Goal: Task Accomplishment & Management: Use online tool/utility

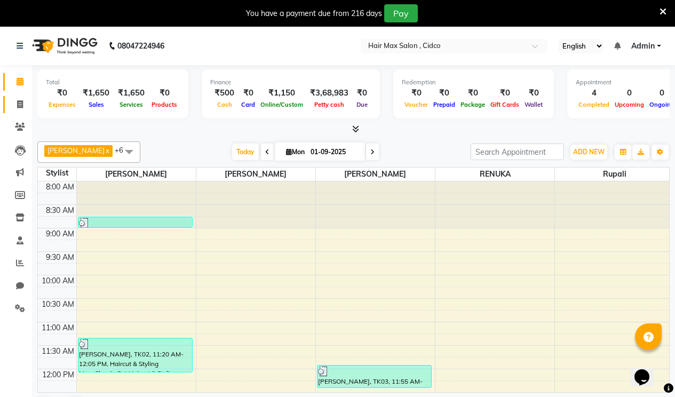
click at [24, 96] on link "Invoice" at bounding box center [16, 105] width 26 height 18
select select "7580"
select select "service"
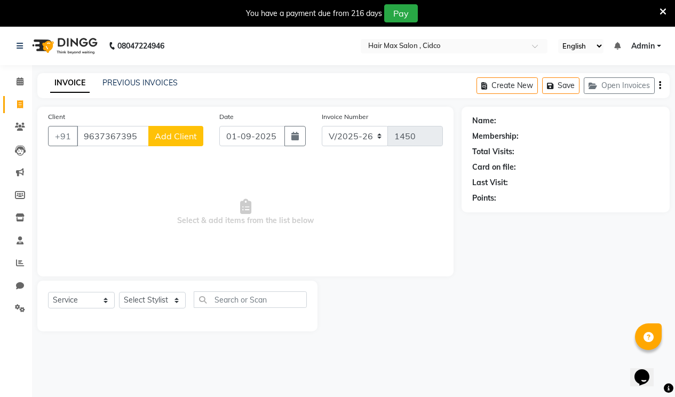
type input "9637367395"
click at [161, 144] on button "Add Client" at bounding box center [175, 136] width 55 height 20
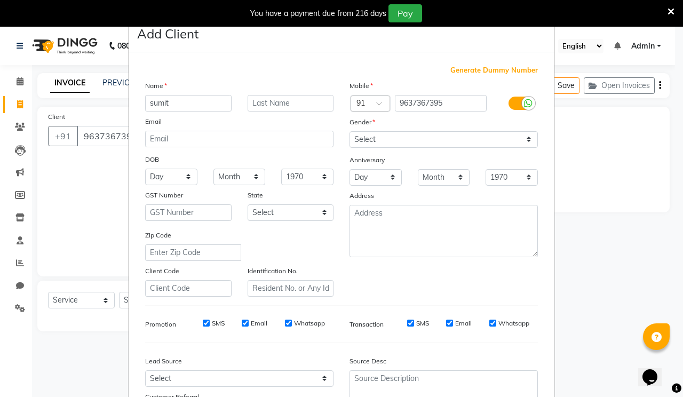
type input "sumit"
click at [296, 105] on input "text" at bounding box center [291, 103] width 86 height 17
type input "kakrvar"
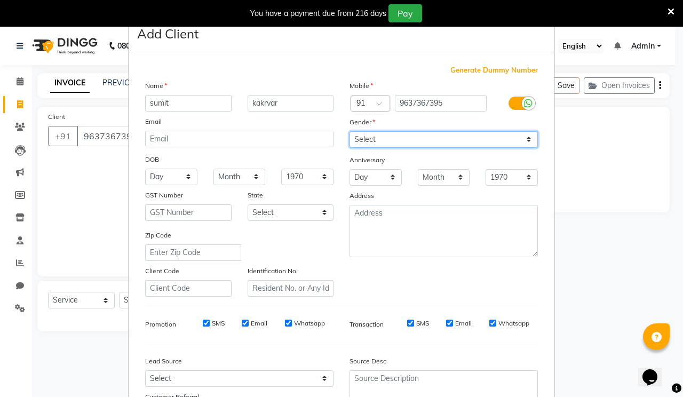
click at [364, 142] on select "Select [DEMOGRAPHIC_DATA] [DEMOGRAPHIC_DATA] Other Prefer Not To Say" at bounding box center [443, 139] width 188 height 17
select select "[DEMOGRAPHIC_DATA]"
click at [349, 131] on select "Select [DEMOGRAPHIC_DATA] [DEMOGRAPHIC_DATA] Other Prefer Not To Say" at bounding box center [443, 139] width 188 height 17
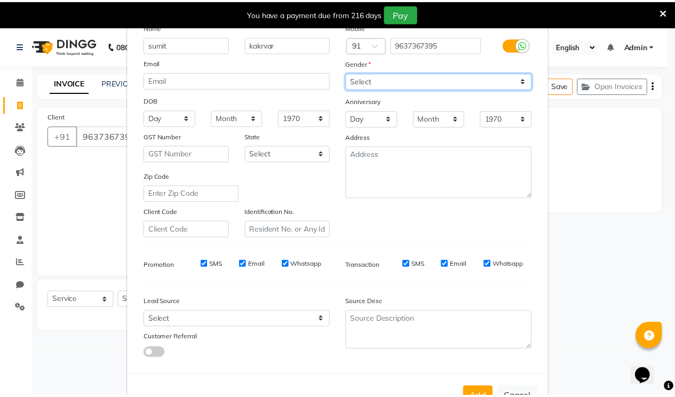
scroll to position [96, 0]
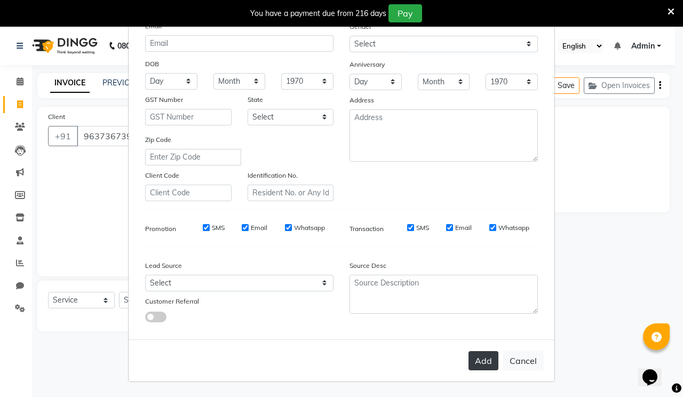
click at [476, 362] on button "Add" at bounding box center [483, 360] width 30 height 19
select select
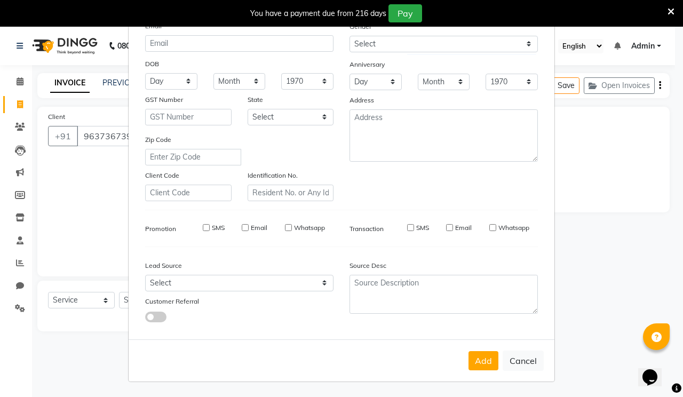
select select
checkbox input "false"
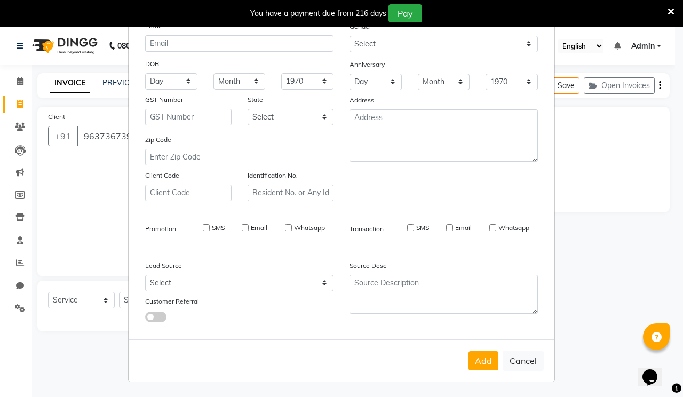
checkbox input "false"
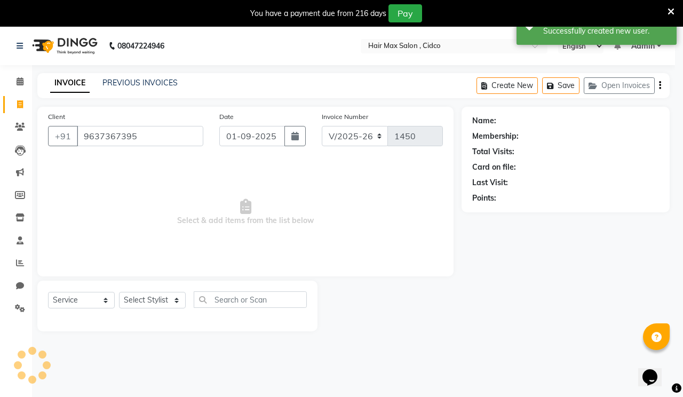
select select "1: Object"
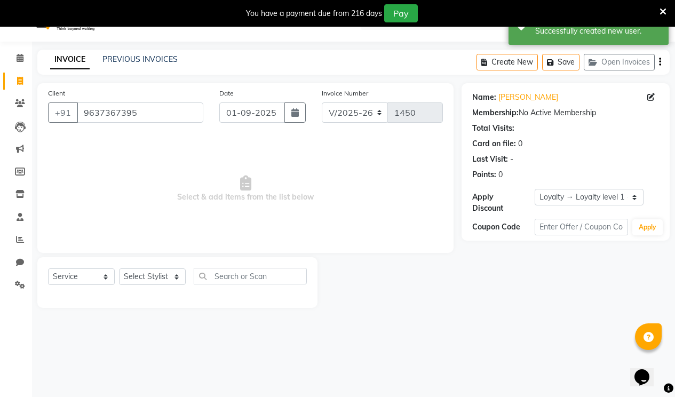
scroll to position [27, 0]
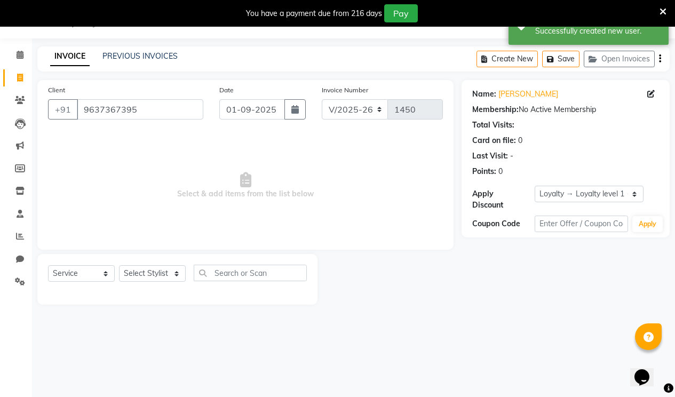
drag, startPoint x: 150, startPoint y: 264, endPoint x: 151, endPoint y: 271, distance: 6.5
click at [151, 269] on div "Select Service Product Membership Package Voucher Prepaid Gift Card Select Styl…" at bounding box center [177, 279] width 280 height 51
click at [156, 279] on select "Select Stylist [PERSON_NAME] [PERSON_NAME] RENUKA [PERSON_NAME] [PERSON_NAME]" at bounding box center [152, 273] width 67 height 17
select select "69941"
click at [119, 265] on select "Select Stylist [PERSON_NAME] [PERSON_NAME] RENUKA [PERSON_NAME] [PERSON_NAME]" at bounding box center [152, 273] width 67 height 17
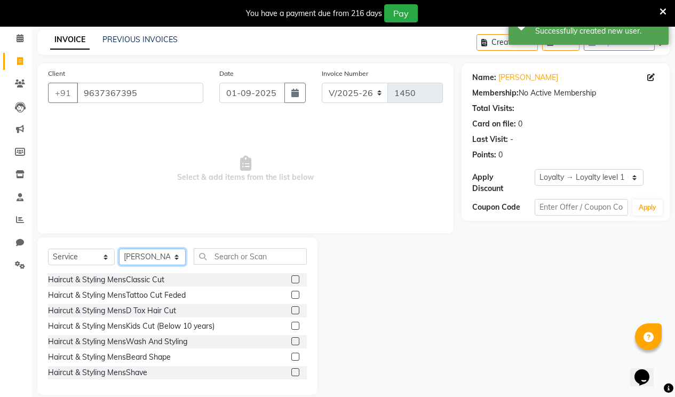
scroll to position [57, 0]
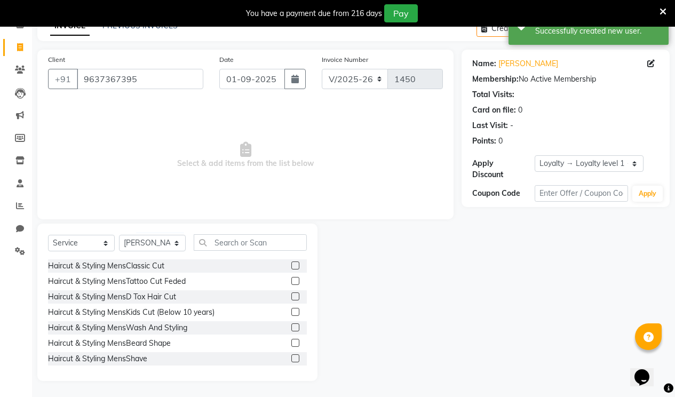
click at [291, 264] on label at bounding box center [295, 265] width 8 height 8
click at [291, 264] on input "checkbox" at bounding box center [294, 266] width 7 height 7
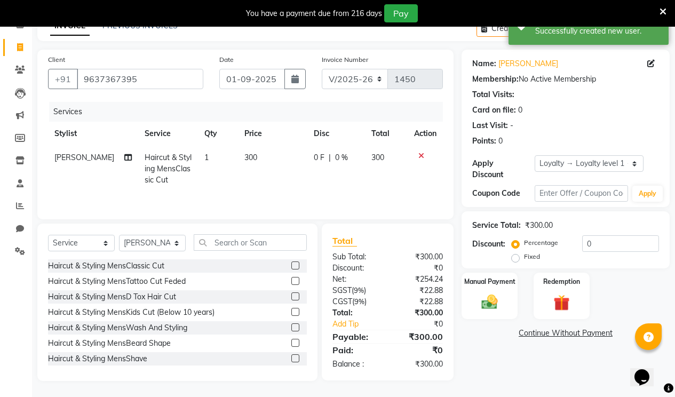
checkbox input "false"
click at [291, 357] on label at bounding box center [295, 358] width 8 height 8
click at [291, 357] on input "checkbox" at bounding box center [294, 358] width 7 height 7
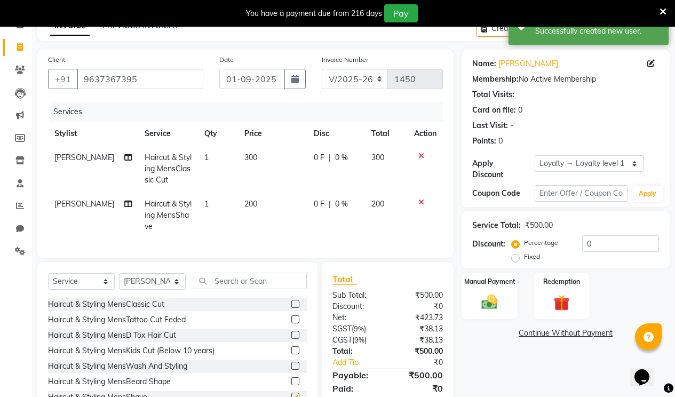
checkbox input "false"
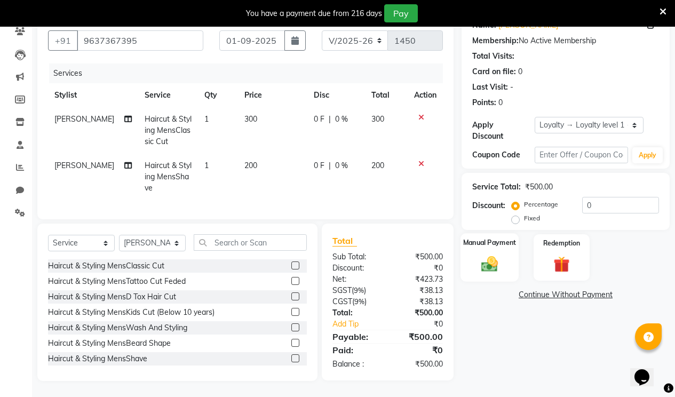
click at [492, 254] on img at bounding box center [489, 263] width 27 height 19
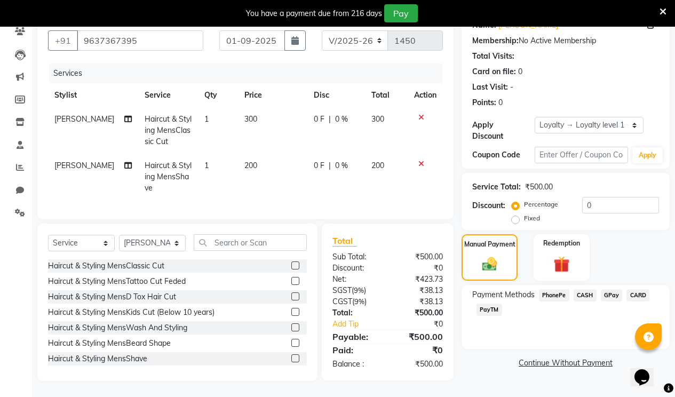
click at [579, 289] on span "CASH" at bounding box center [585, 295] width 23 height 12
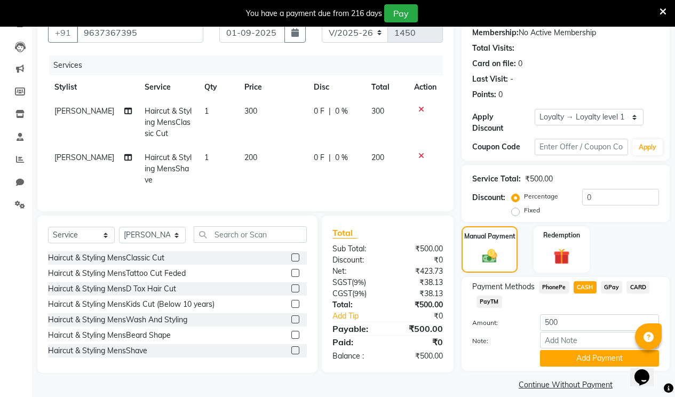
drag, startPoint x: 595, startPoint y: 343, endPoint x: 606, endPoint y: 333, distance: 14.7
click at [597, 350] on button "Add Payment" at bounding box center [599, 358] width 119 height 17
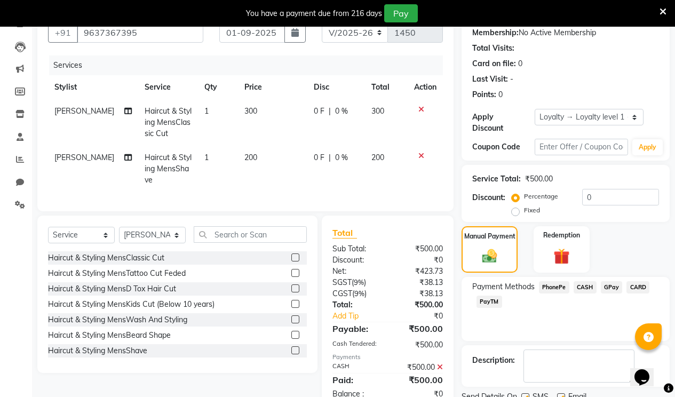
scroll to position [216, 0]
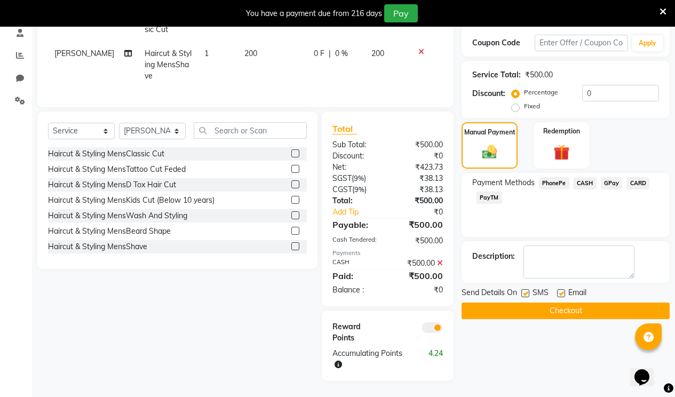
click at [559, 289] on label at bounding box center [561, 293] width 8 height 8
click at [559, 290] on input "checkbox" at bounding box center [560, 293] width 7 height 7
checkbox input "false"
click at [527, 289] on label at bounding box center [525, 293] width 8 height 8
click at [527, 290] on input "checkbox" at bounding box center [524, 293] width 7 height 7
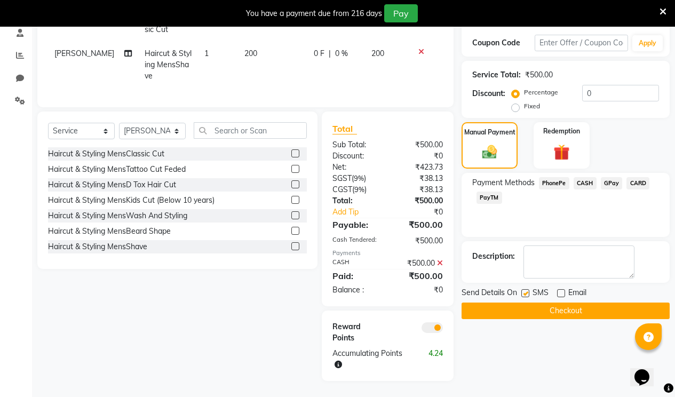
checkbox input "false"
click at [527, 303] on button "Checkout" at bounding box center [566, 311] width 208 height 17
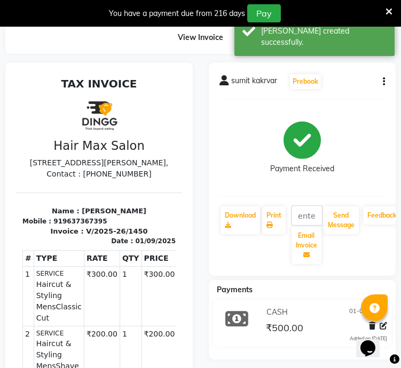
select select "7580"
select select "service"
